Goal: Task Accomplishment & Management: Use online tool/utility

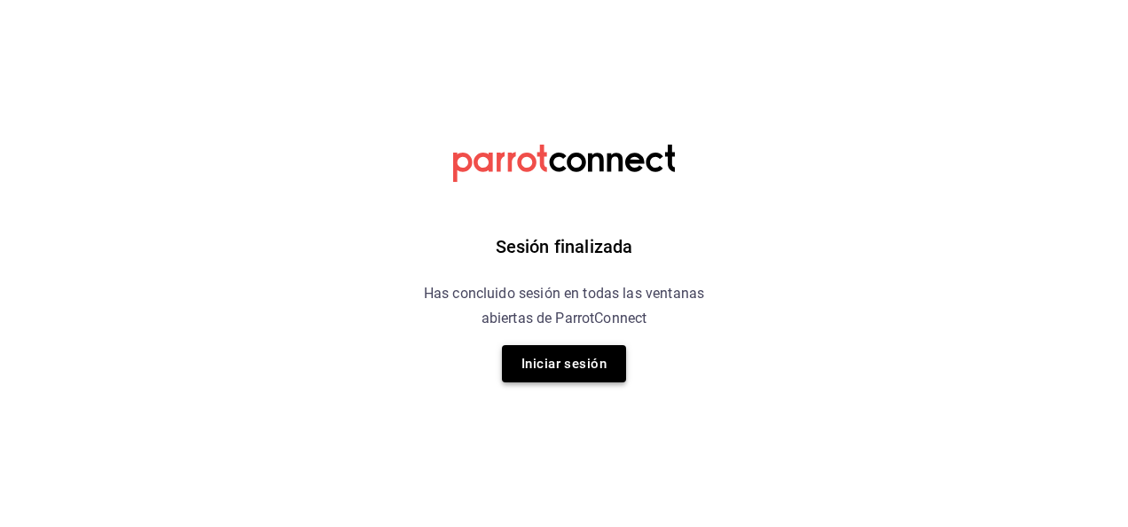
click at [542, 358] on button "Iniciar sesión" at bounding box center [564, 363] width 124 height 37
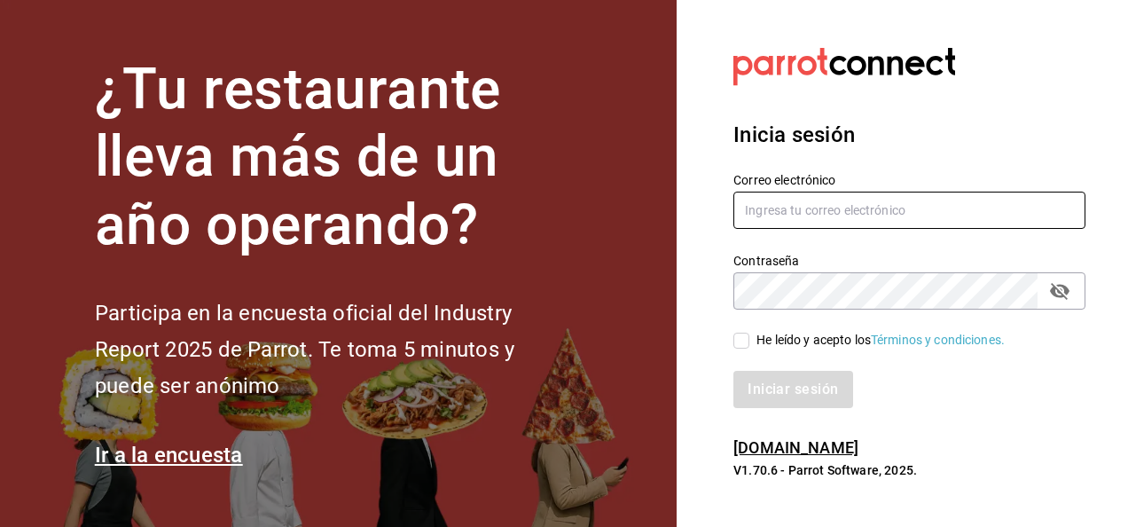
type input "carlos.moreno@grupocosteno.com"
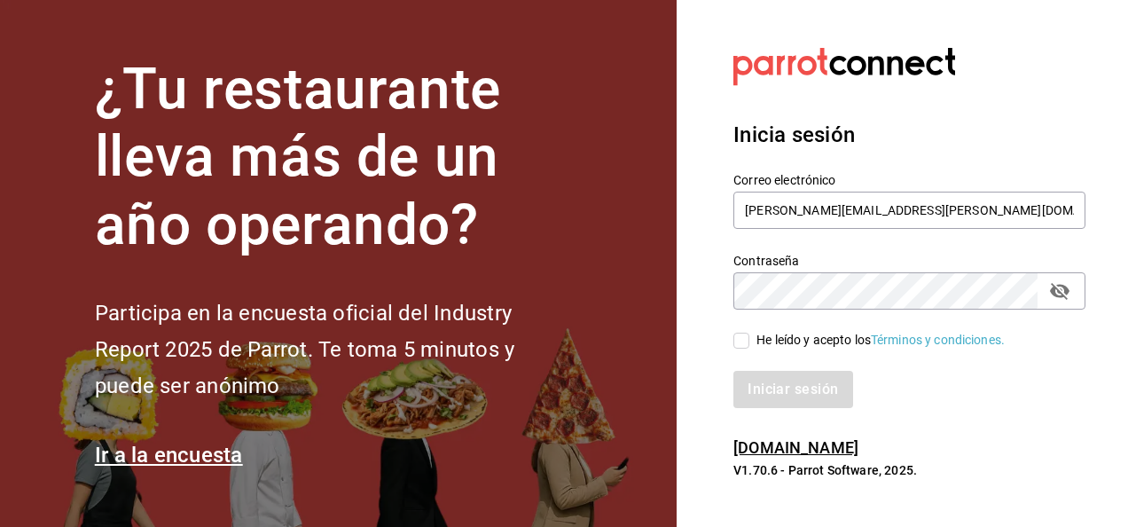
click at [746, 341] on input "He leído y acepto los Términos y condiciones." at bounding box center [741, 340] width 16 height 16
checkbox input "true"
click at [784, 396] on button "Iniciar sesión" at bounding box center [793, 389] width 121 height 37
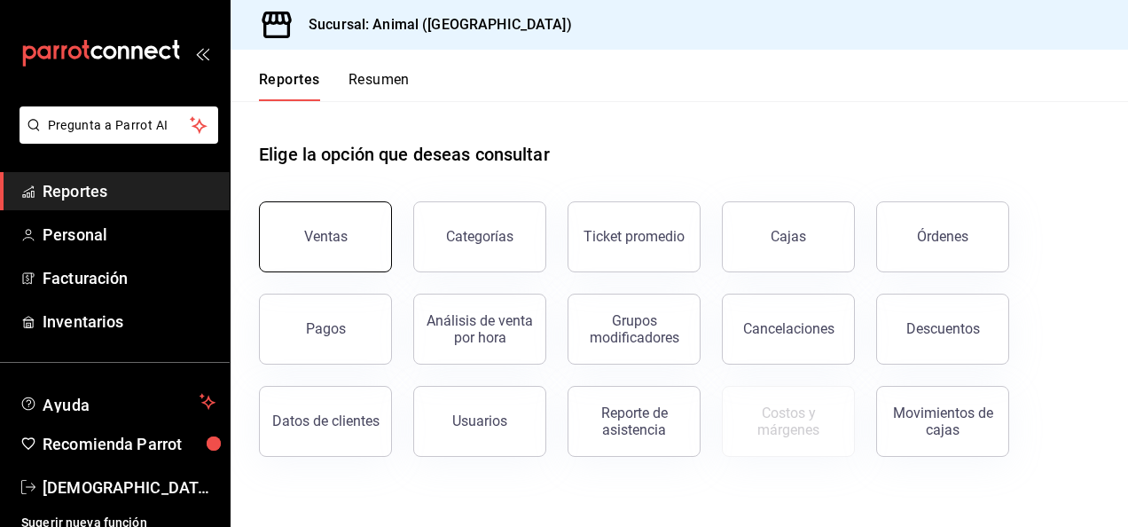
click at [347, 225] on button "Ventas" at bounding box center [325, 236] width 133 height 71
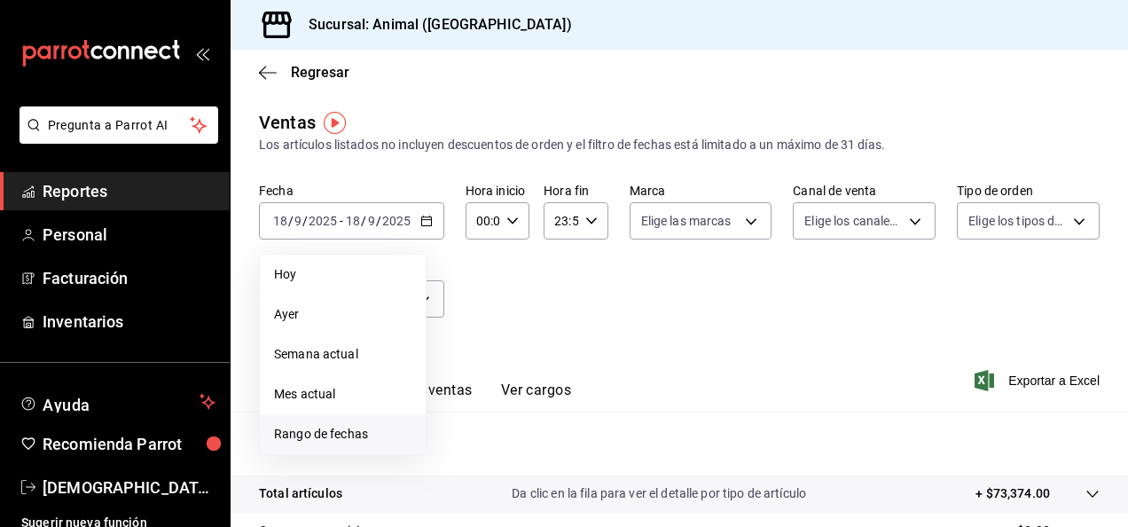
click at [362, 429] on span "Rango de fechas" at bounding box center [342, 434] width 137 height 19
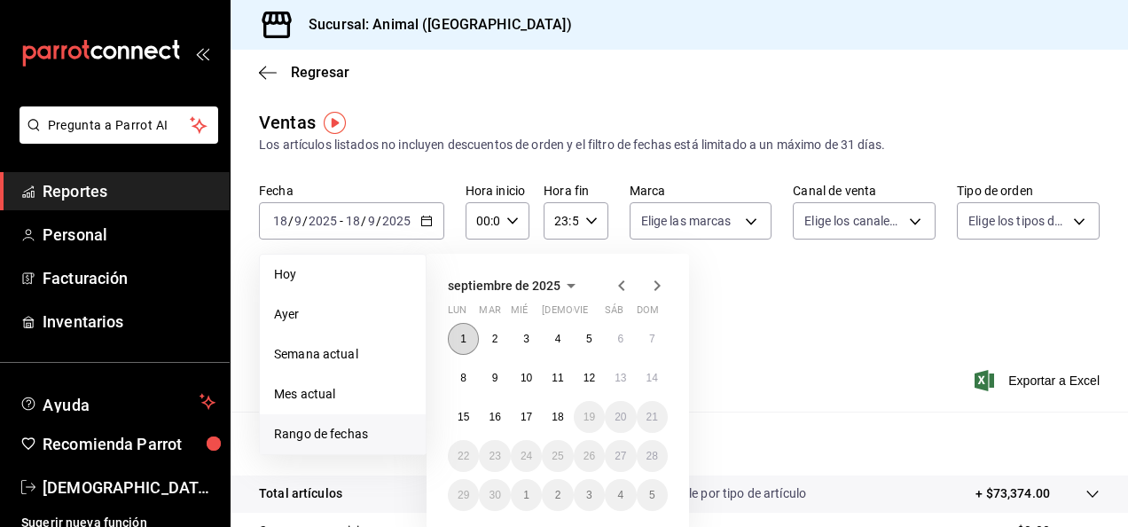
click at [464, 342] on abbr "1" at bounding box center [463, 338] width 6 height 12
click at [535, 425] on button "17" at bounding box center [526, 417] width 31 height 32
click at [461, 338] on abbr "1" at bounding box center [463, 338] width 6 height 12
